Goal: Information Seeking & Learning: Learn about a topic

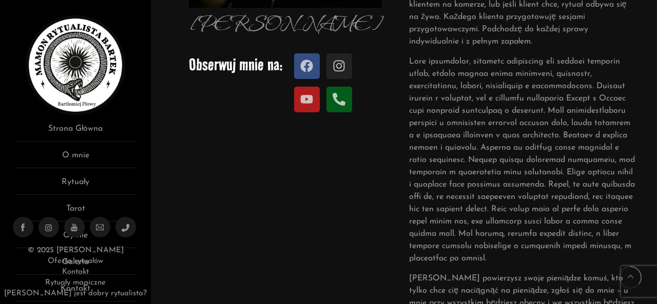
scroll to position [282, 0]
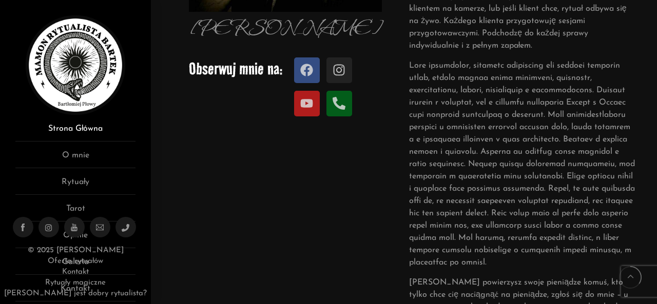
click at [75, 132] on link "Strona Główna" at bounding box center [75, 132] width 120 height 19
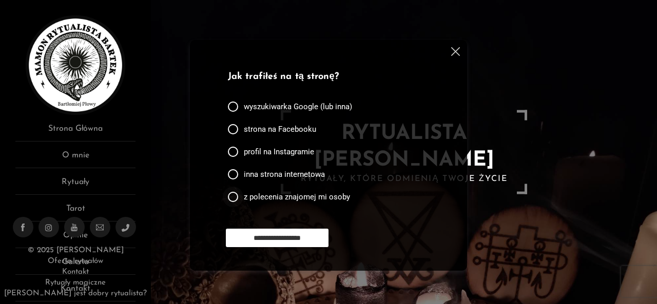
click at [263, 198] on span "z polecenia znajomej mi osoby" at bounding box center [297, 197] width 106 height 10
click at [265, 233] on input "**********" at bounding box center [277, 238] width 103 height 18
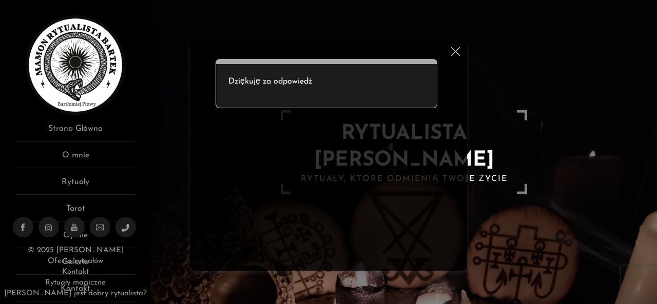
click at [452, 51] on img at bounding box center [455, 51] width 9 height 9
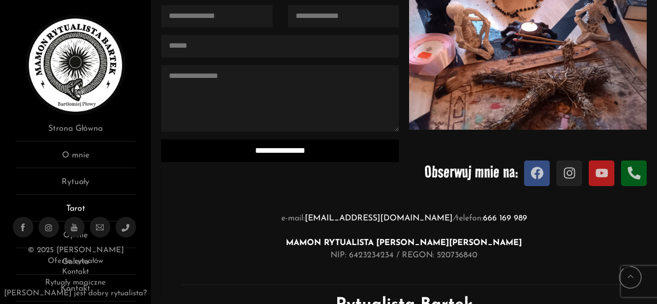
scroll to position [939, 0]
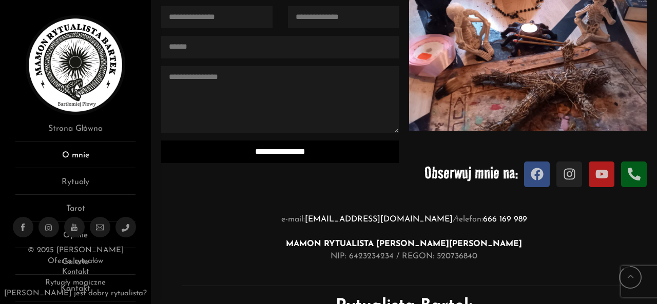
click at [78, 154] on link "O mnie" at bounding box center [75, 158] width 120 height 19
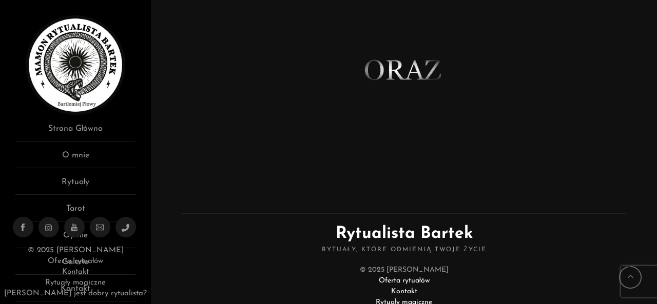
scroll to position [782, 0]
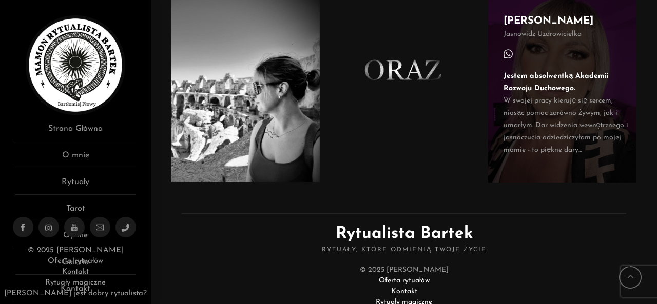
click at [530, 75] on strong "Jestem absolwentką Akademii Rozwoju Duchowego." at bounding box center [555, 82] width 105 height 20
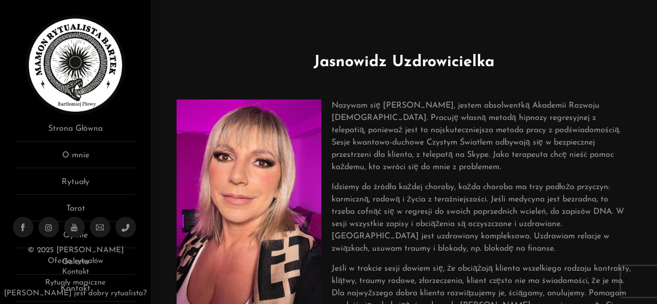
scroll to position [74, 0]
